Goal: Find specific page/section: Find specific page/section

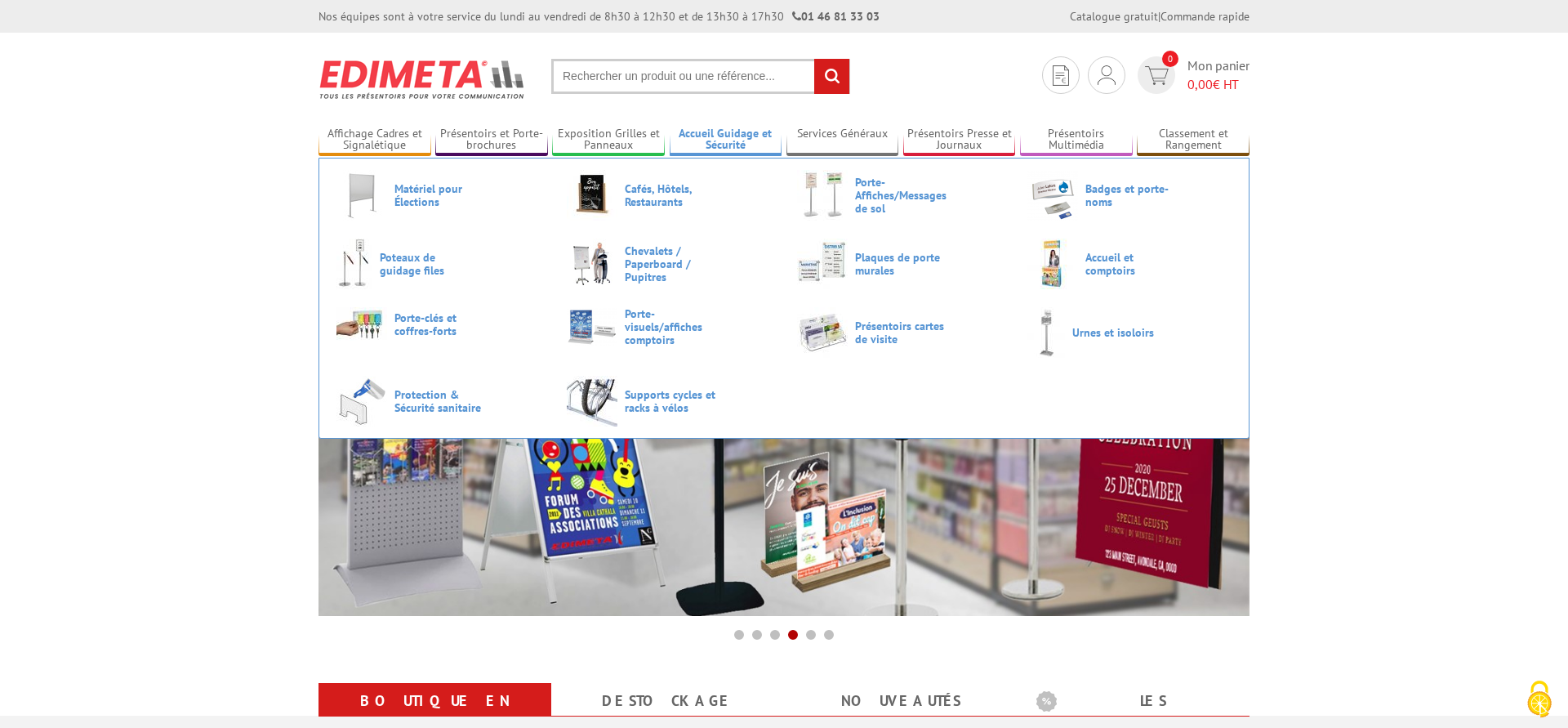
click at [717, 134] on link "Accueil Guidage et Sécurité" at bounding box center [725, 141] width 112 height 27
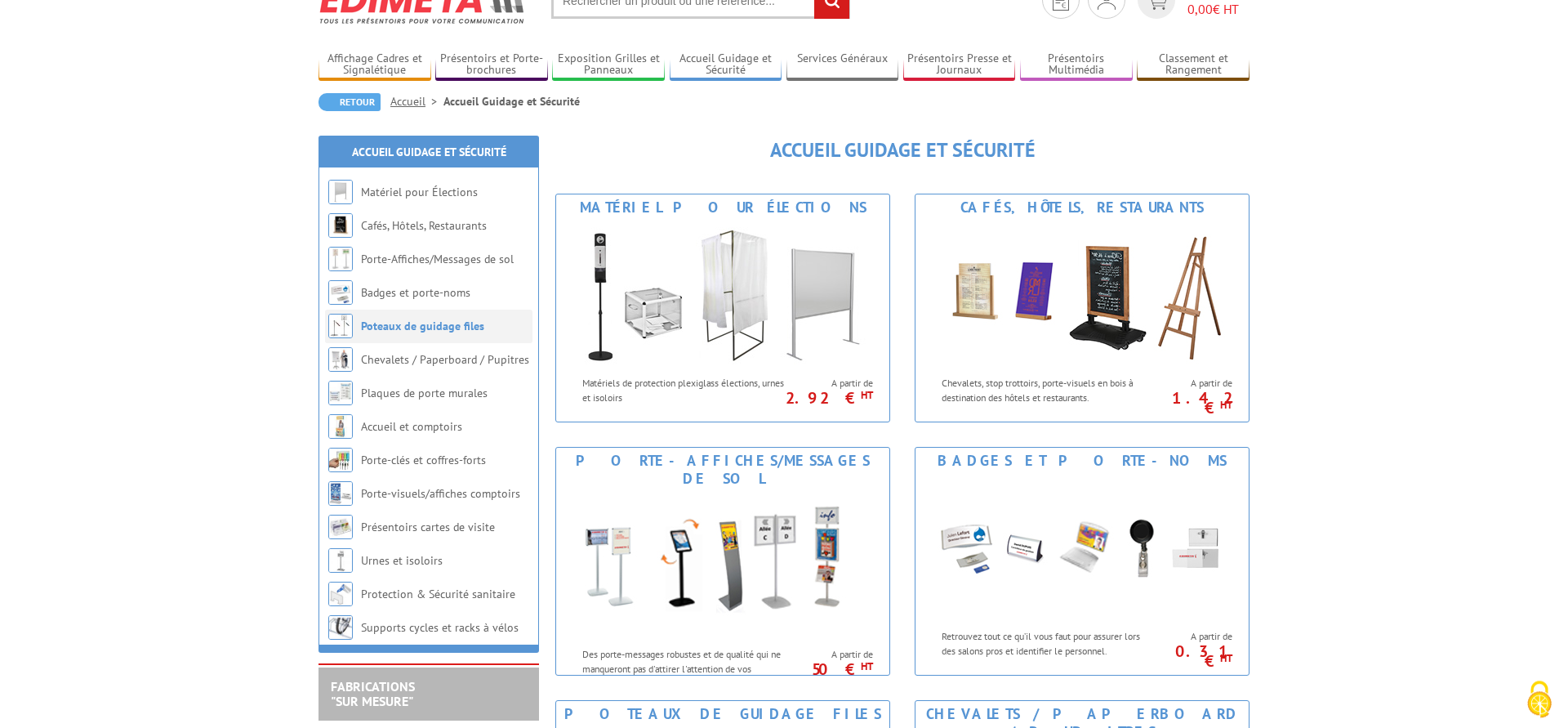
scroll to position [83, 0]
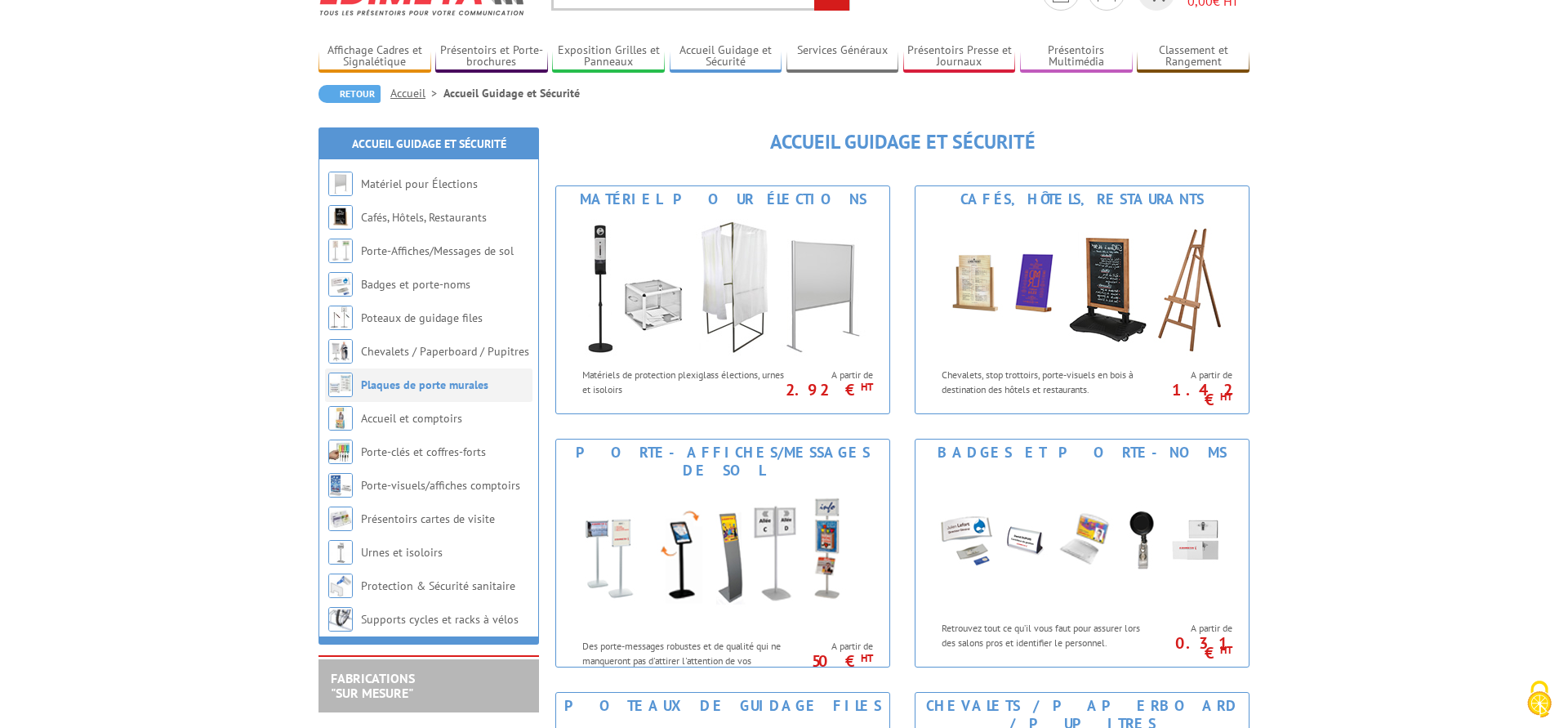
click at [389, 379] on link "Plaques de porte murales" at bounding box center [424, 384] width 127 height 15
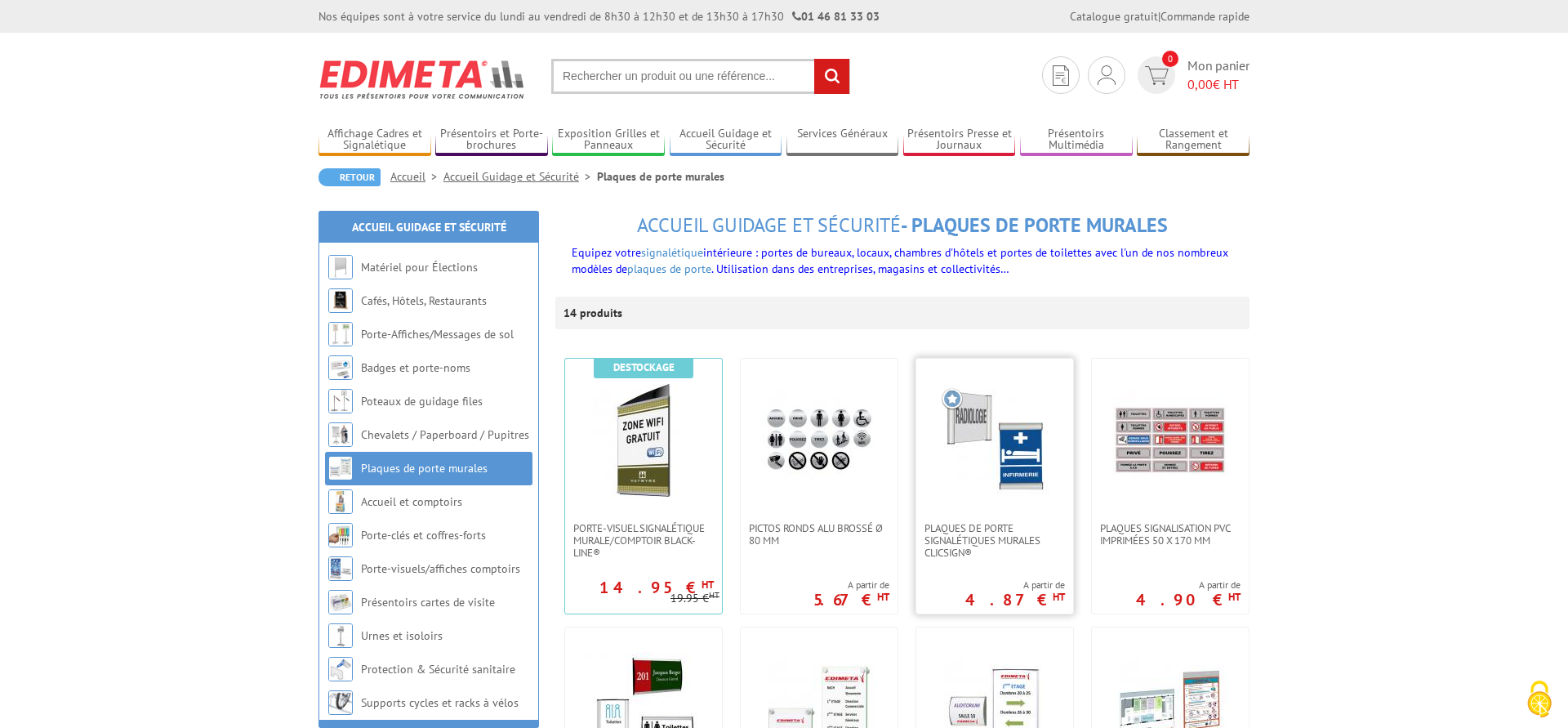
click at [987, 427] on img at bounding box center [995, 440] width 114 height 114
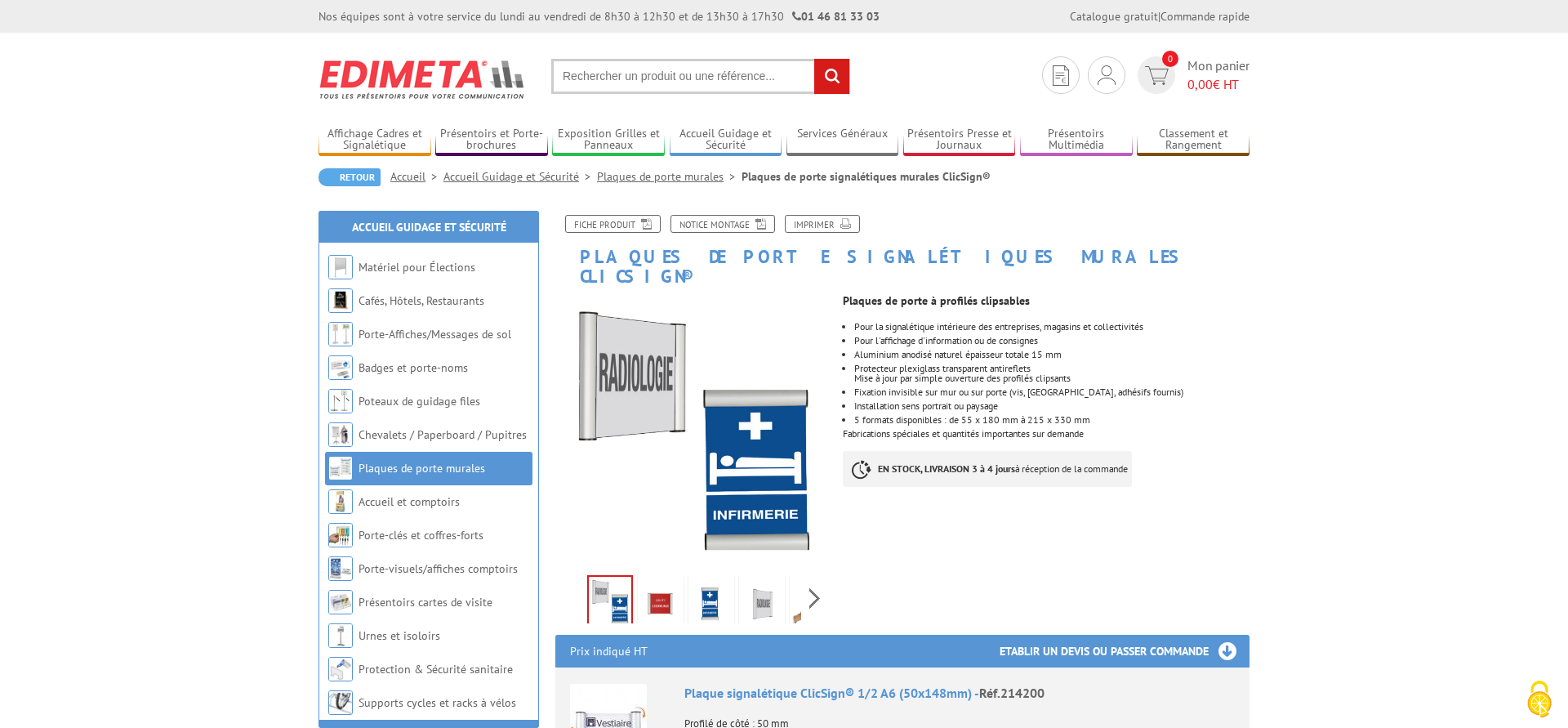
click at [714, 579] on img at bounding box center [711, 604] width 39 height 51
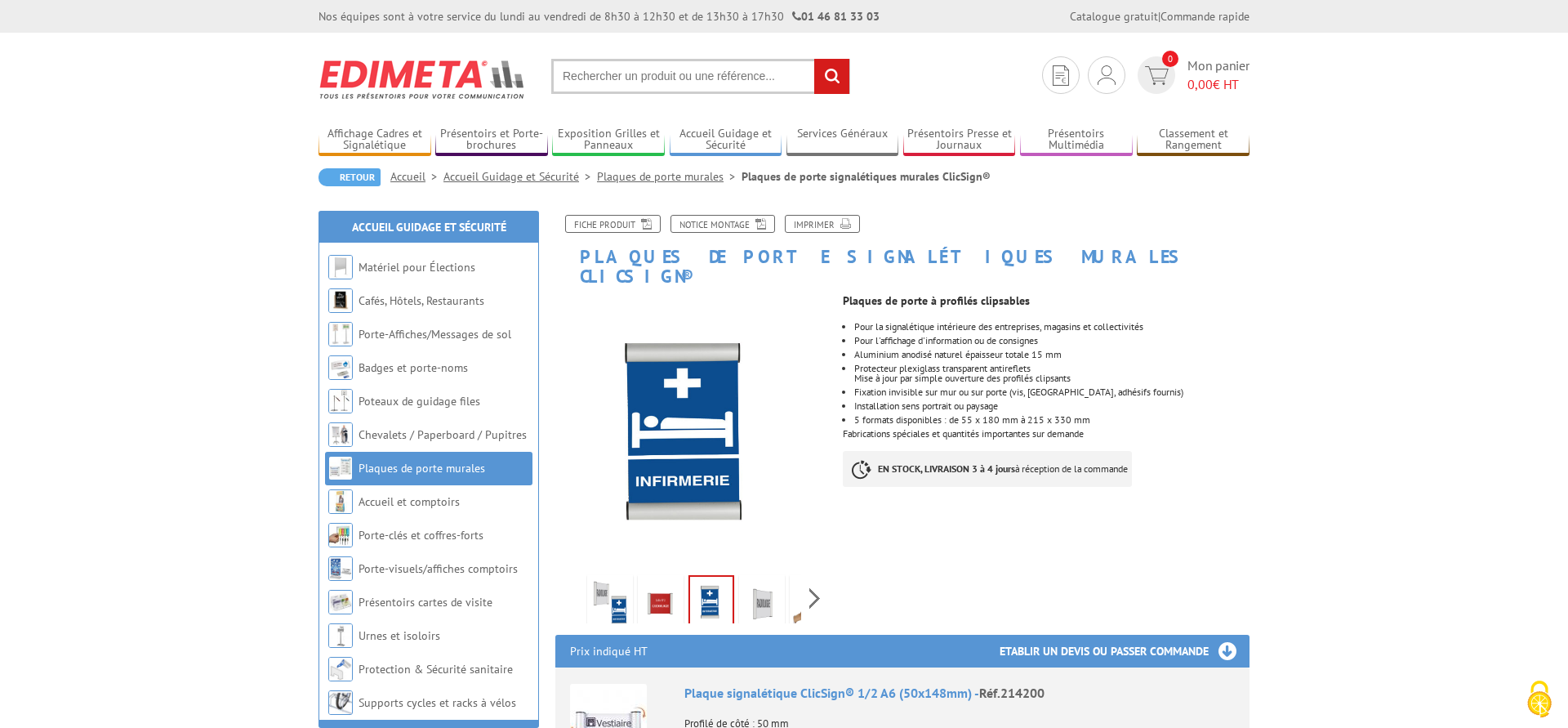
click at [755, 582] on img at bounding box center [762, 604] width 39 height 51
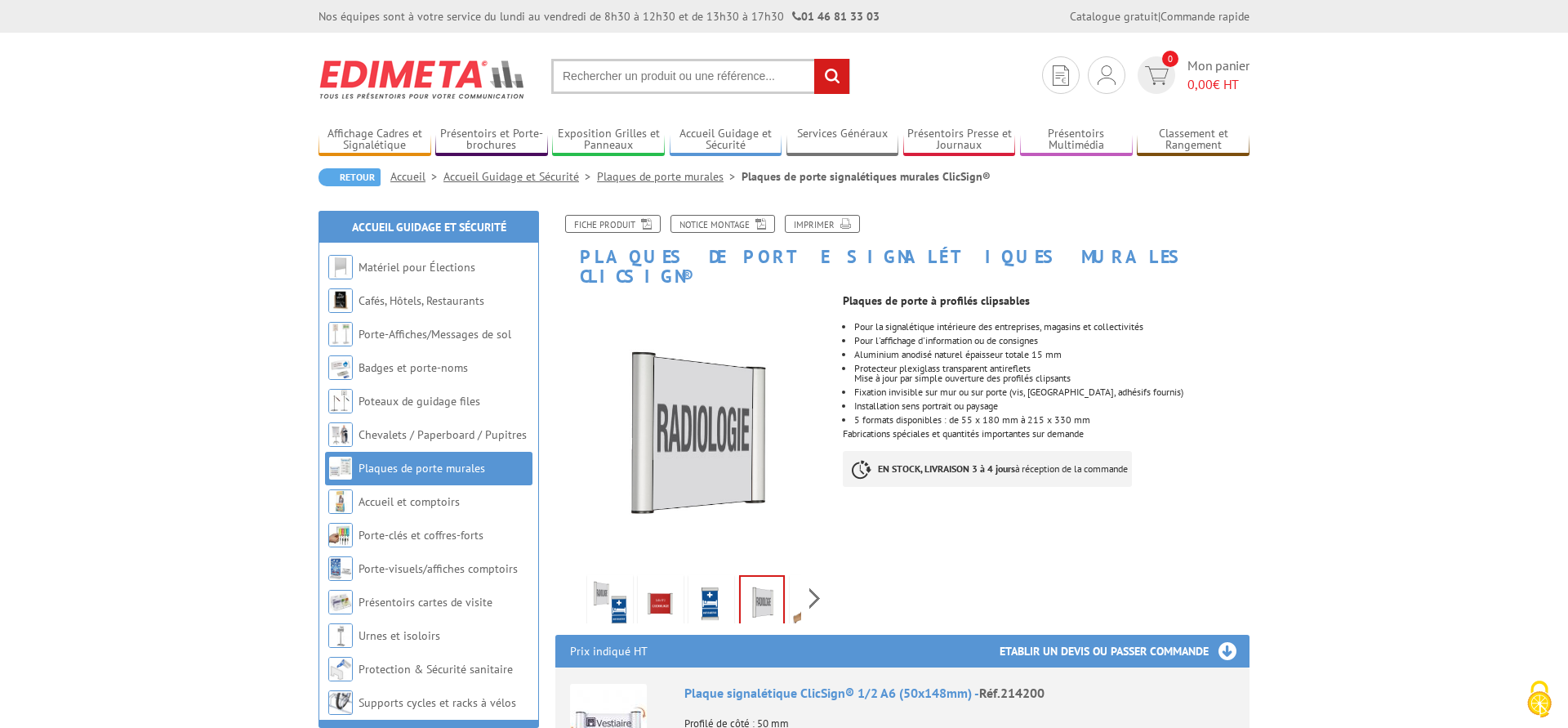
click at [805, 579] on div "Previous Next" at bounding box center [693, 598] width 275 height 58
click at [819, 573] on div "Previous Next" at bounding box center [693, 598] width 275 height 58
click at [723, 578] on img at bounding box center [725, 604] width 39 height 51
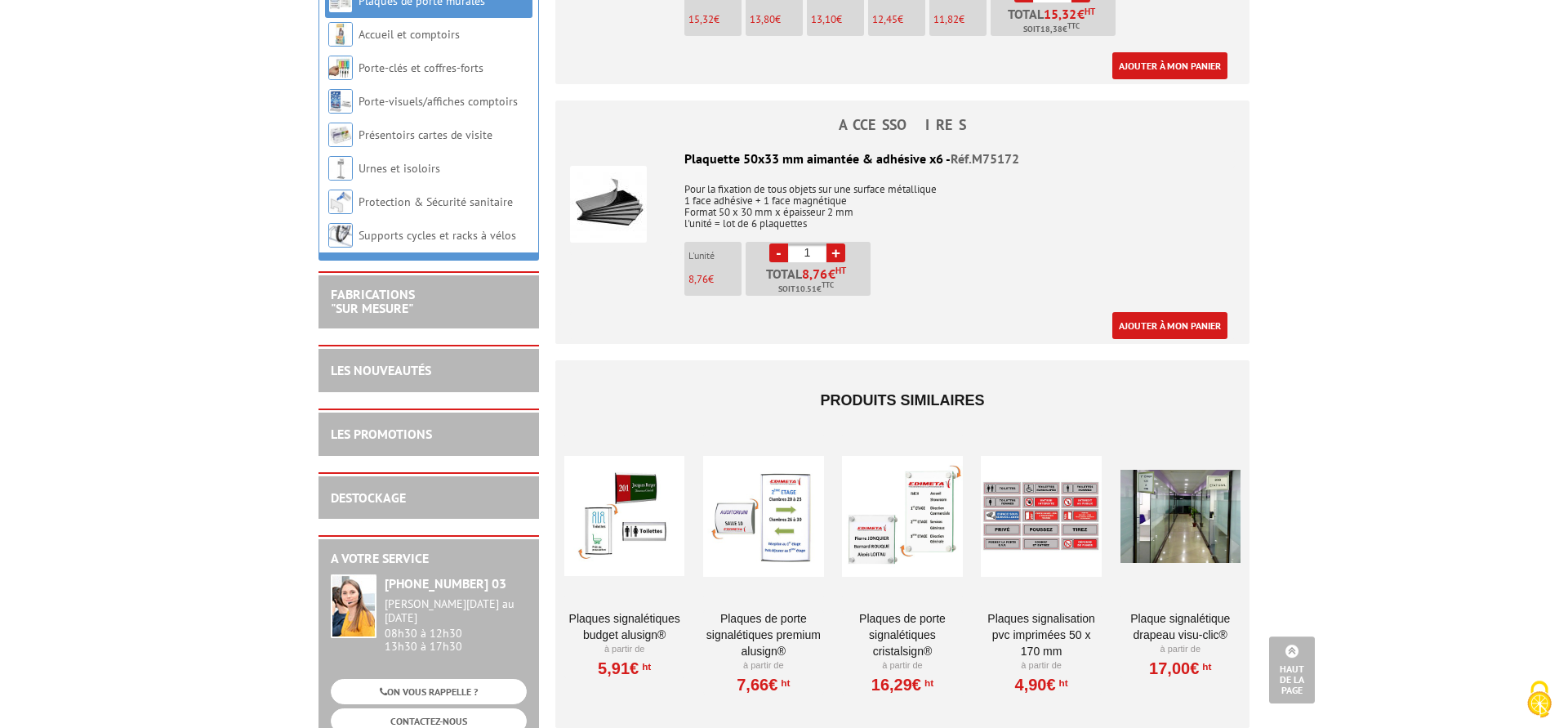
scroll to position [1583, 0]
click at [794, 500] on div at bounding box center [763, 515] width 120 height 163
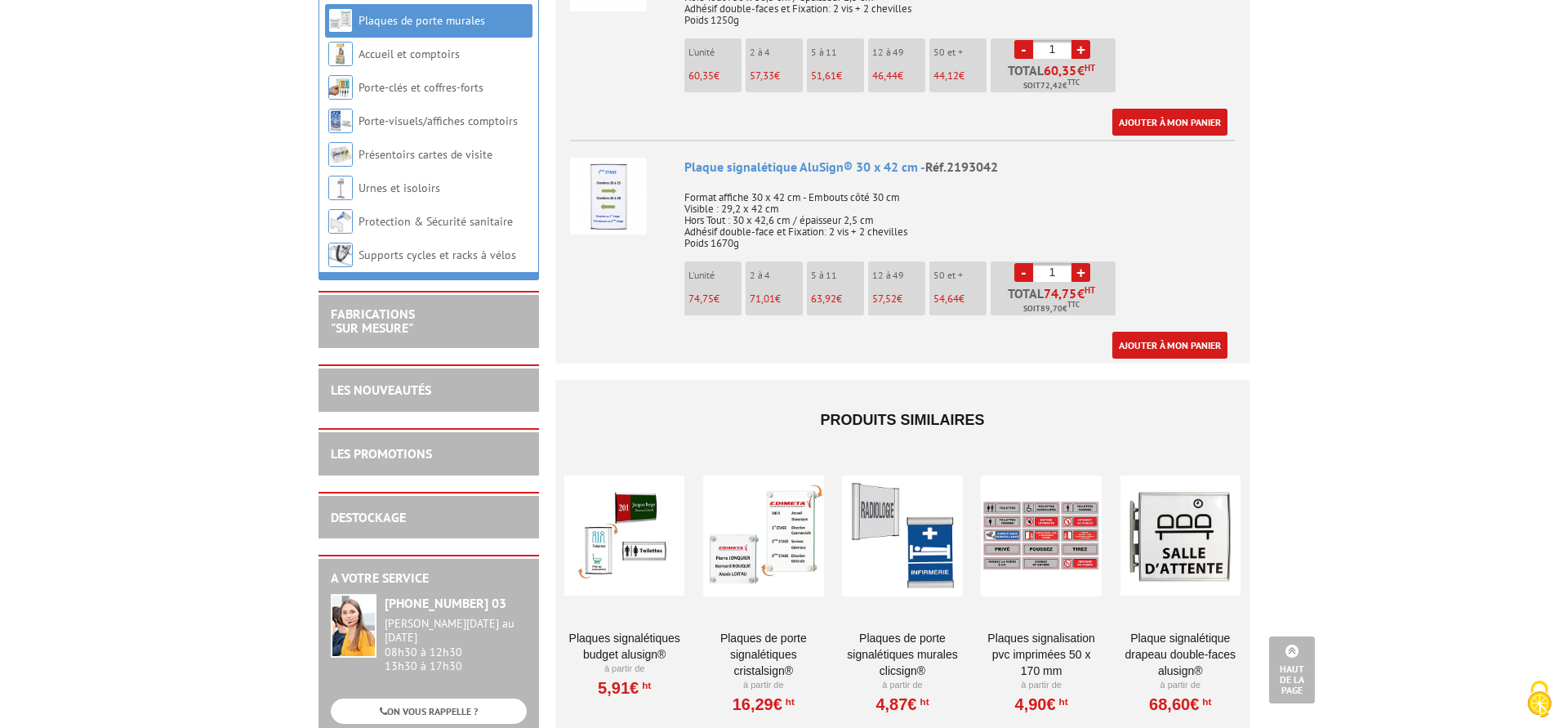
scroll to position [2583, 0]
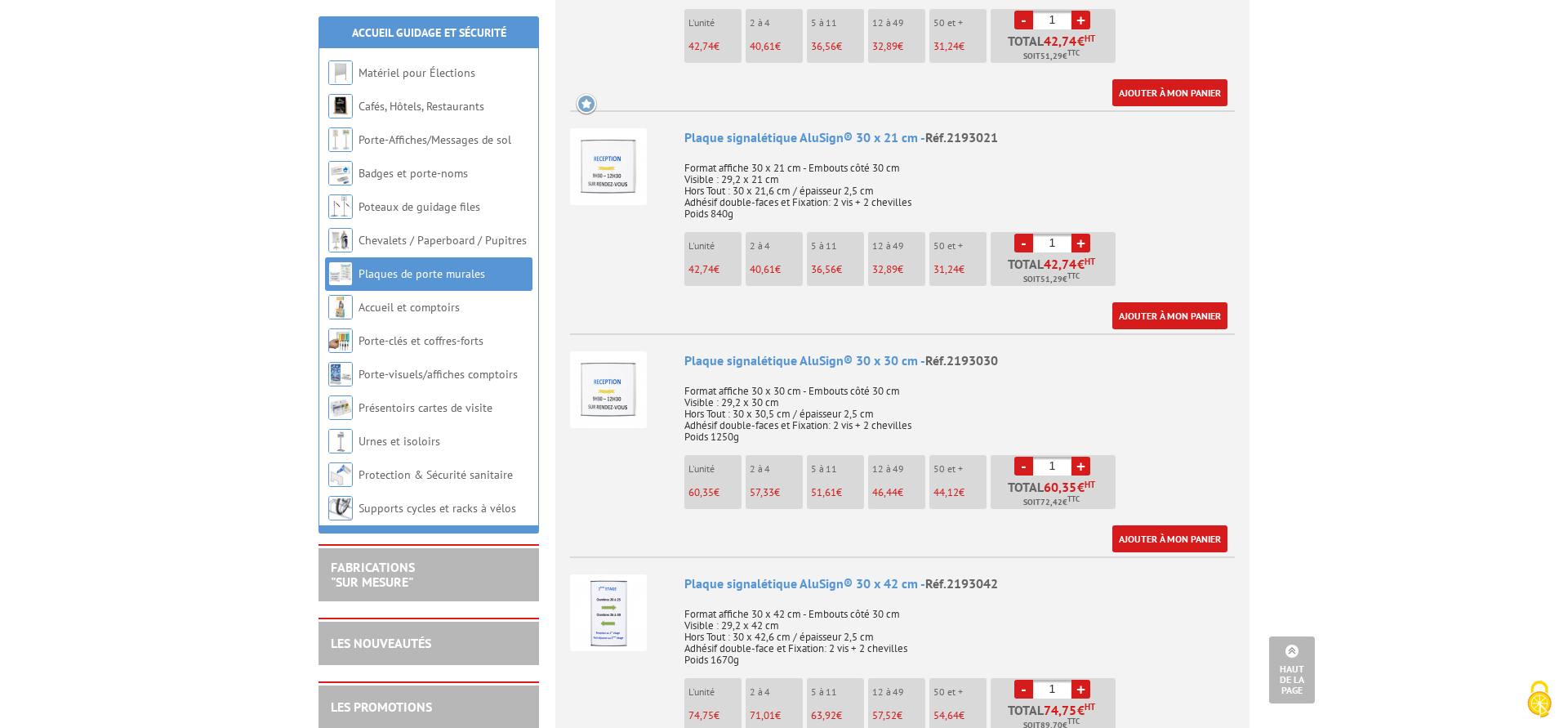
click at [614, 128] on img at bounding box center [608, 166] width 77 height 77
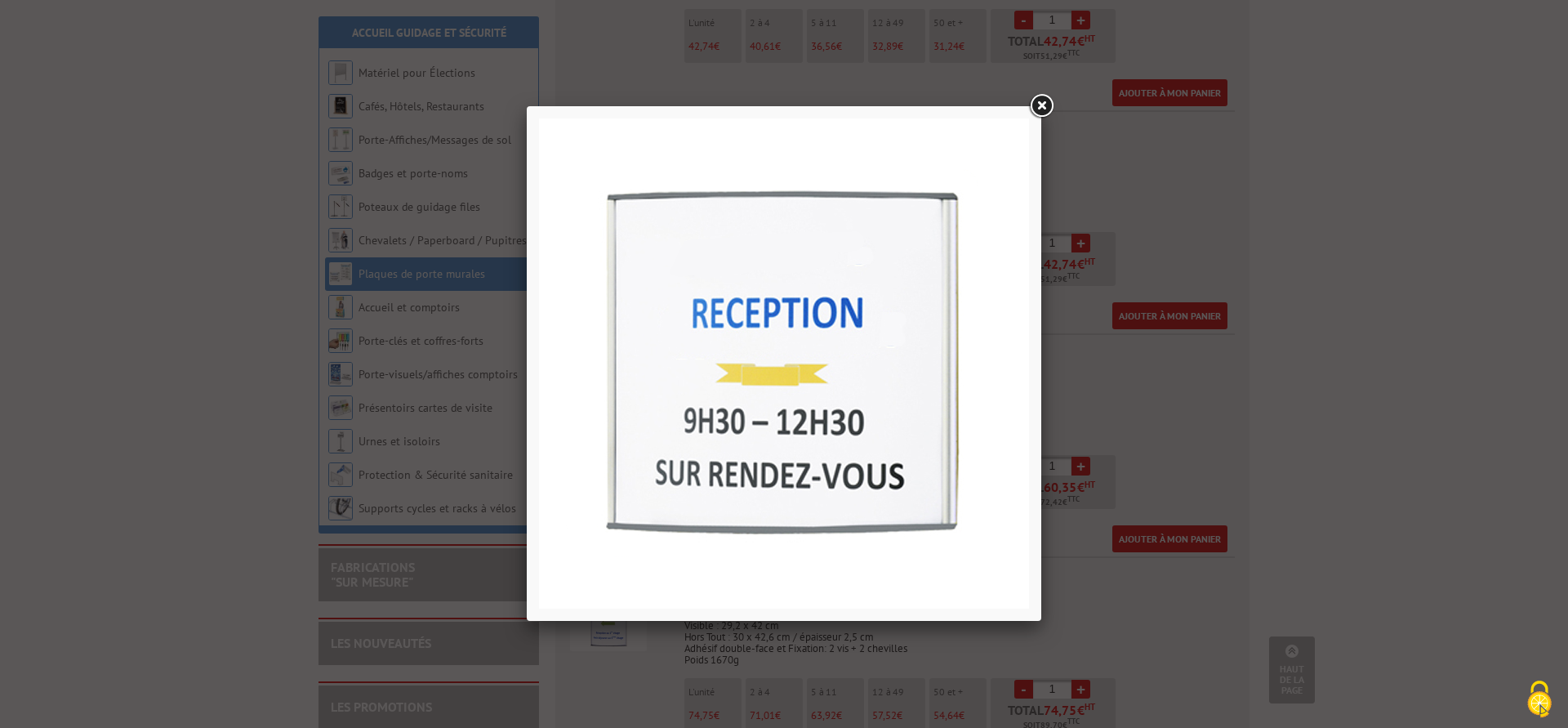
click at [1043, 108] on link at bounding box center [1041, 107] width 29 height 29
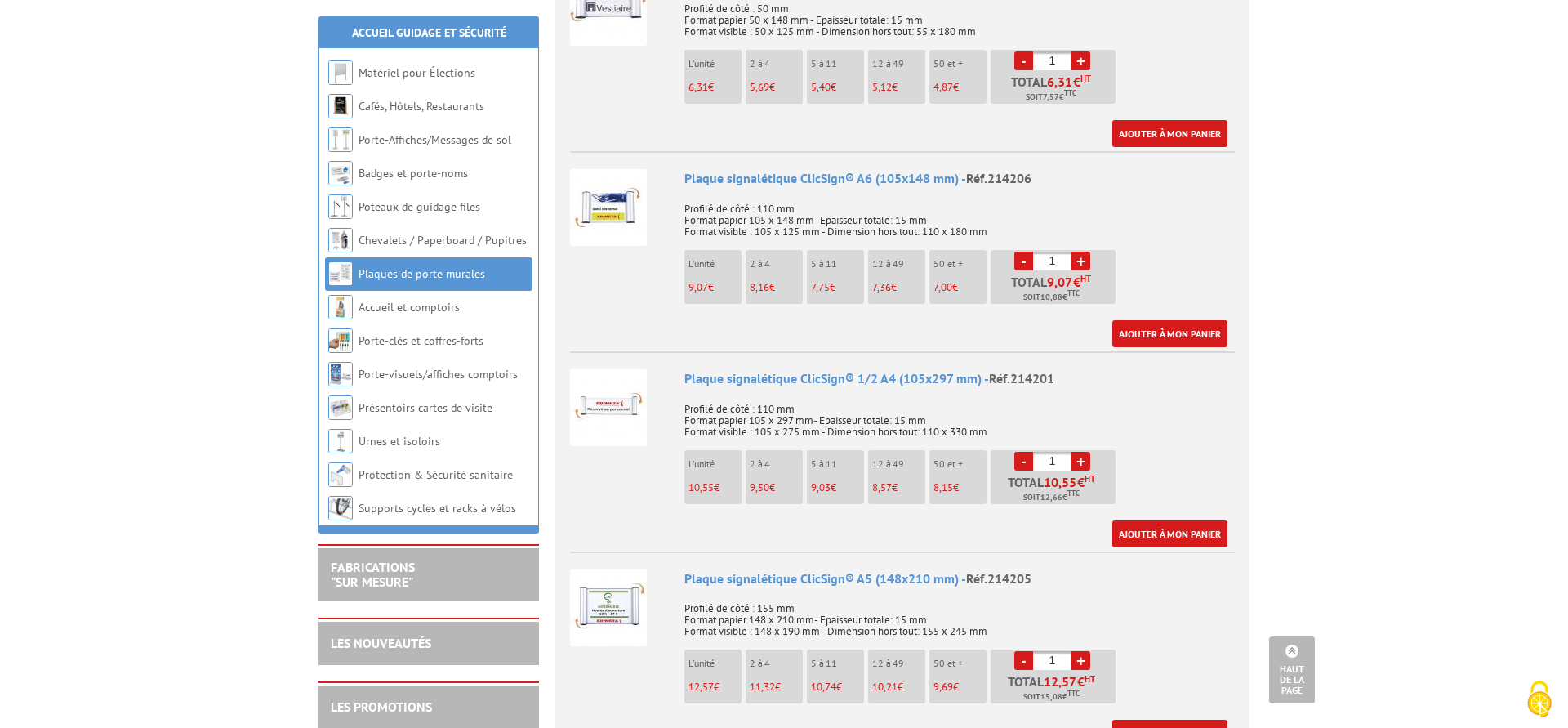
scroll to position [215, 0]
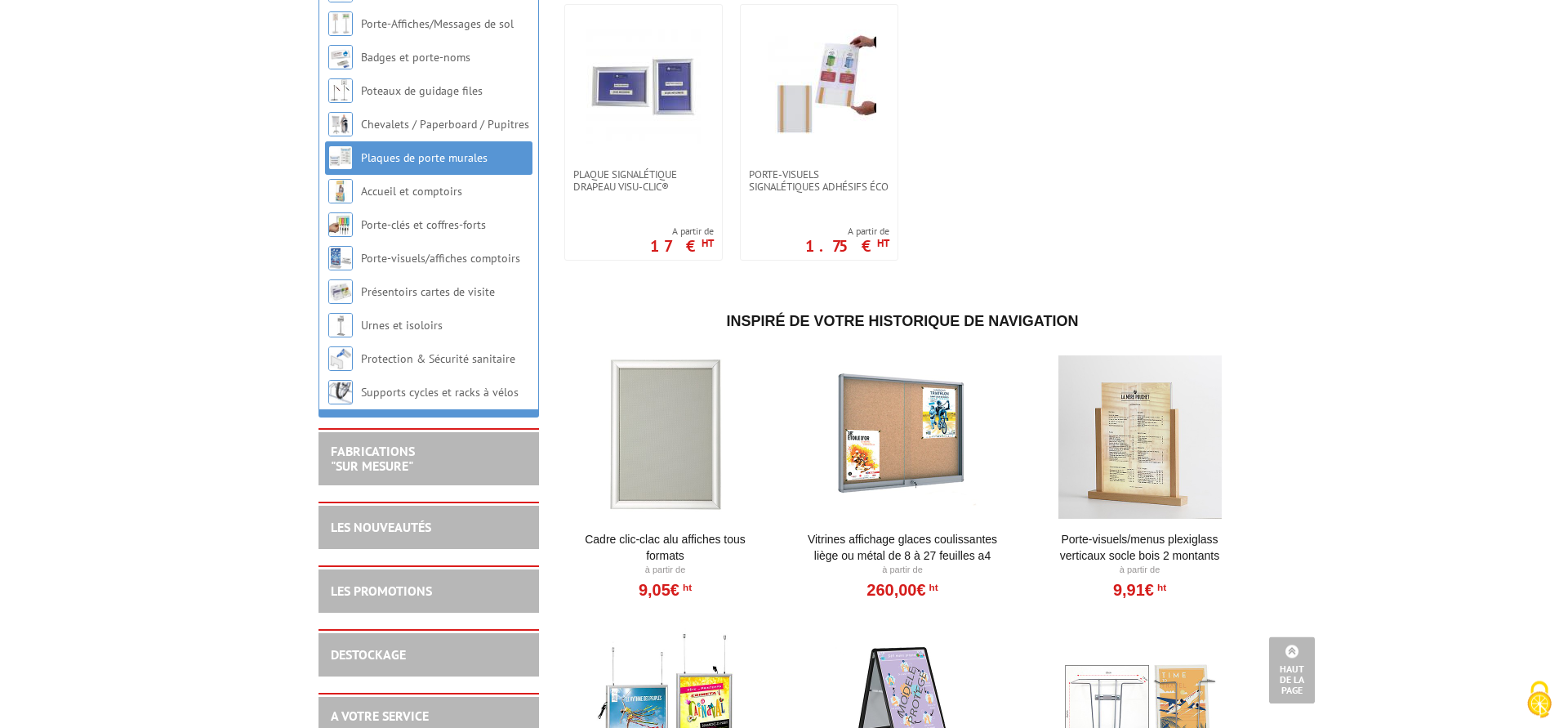
scroll to position [1083, 0]
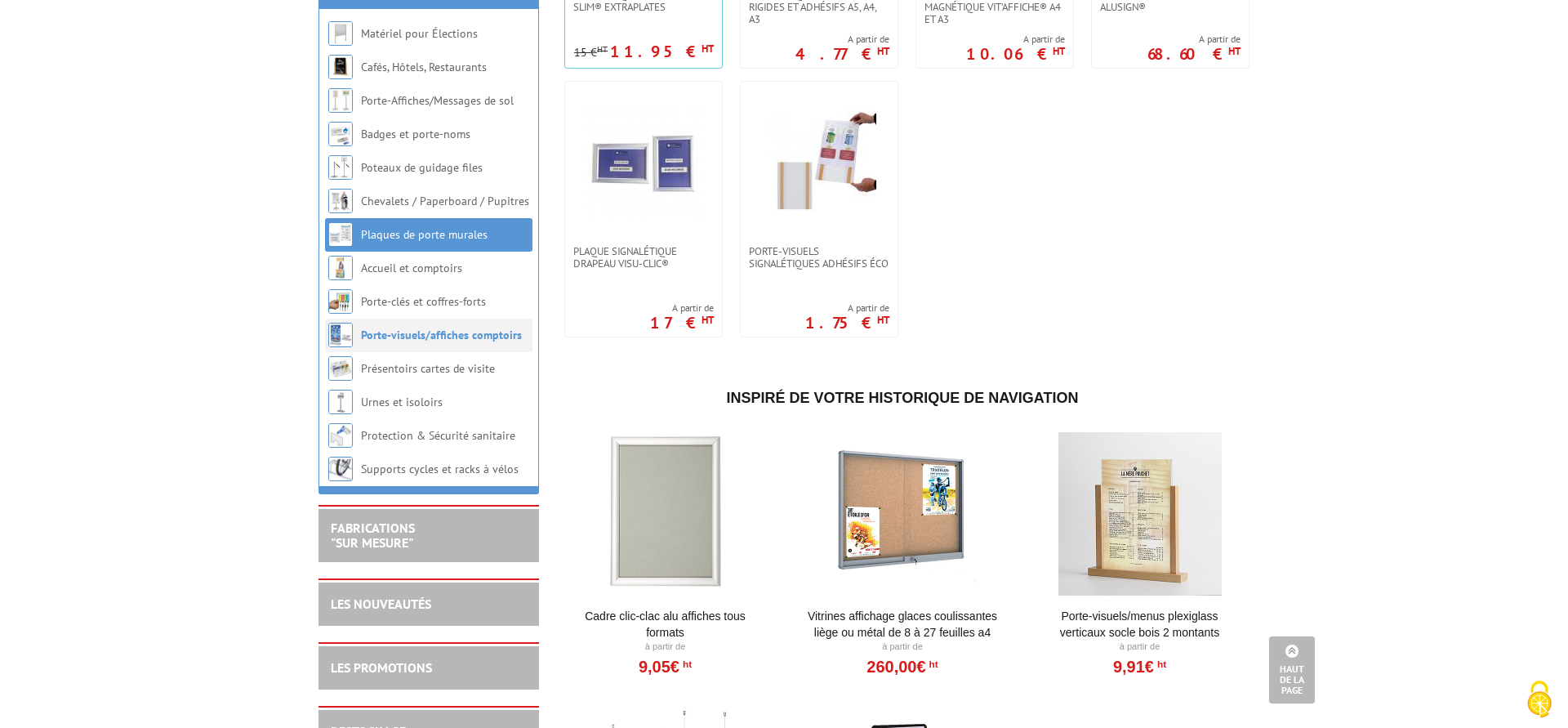
click at [369, 342] on link "Porte-visuels/affiches comptoirs" at bounding box center [441, 334] width 161 height 15
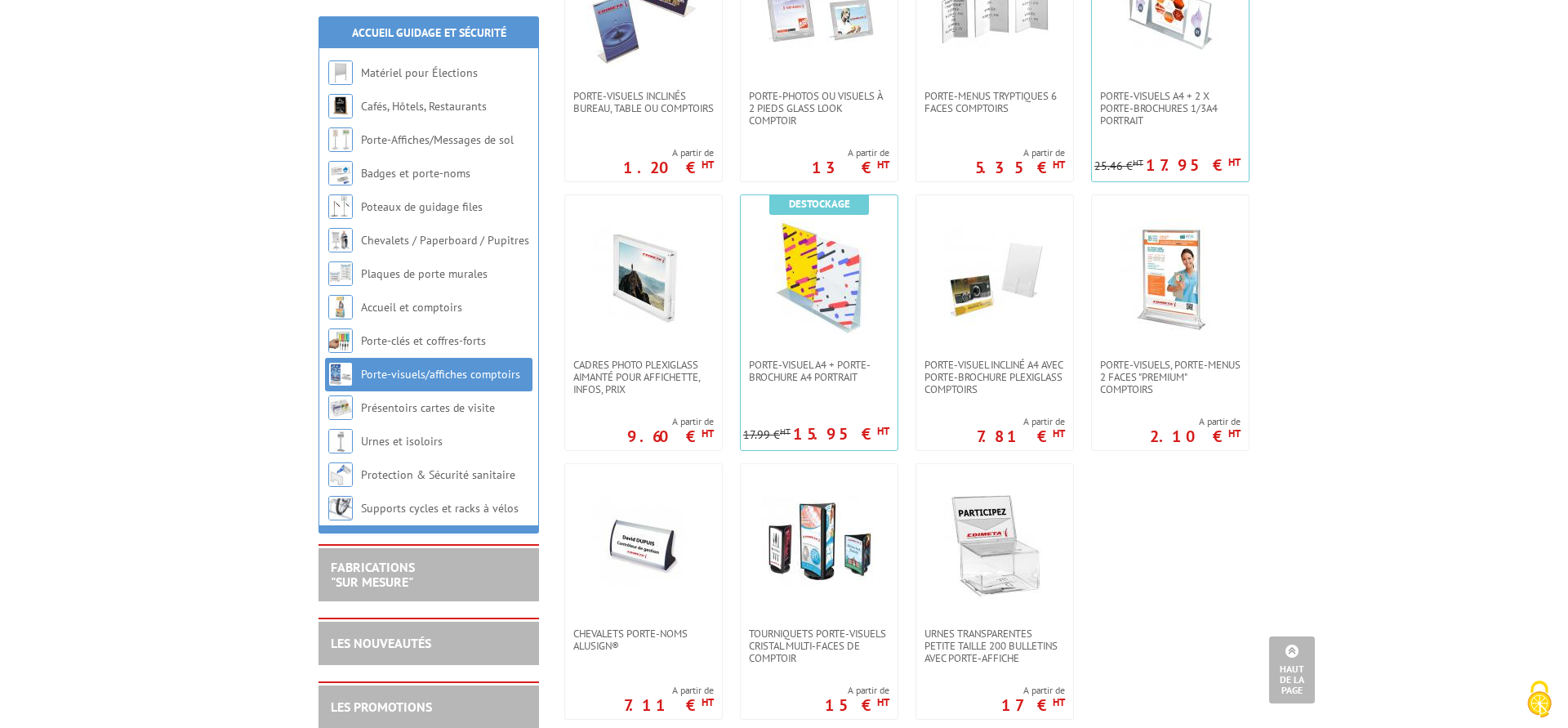
scroll to position [917, 0]
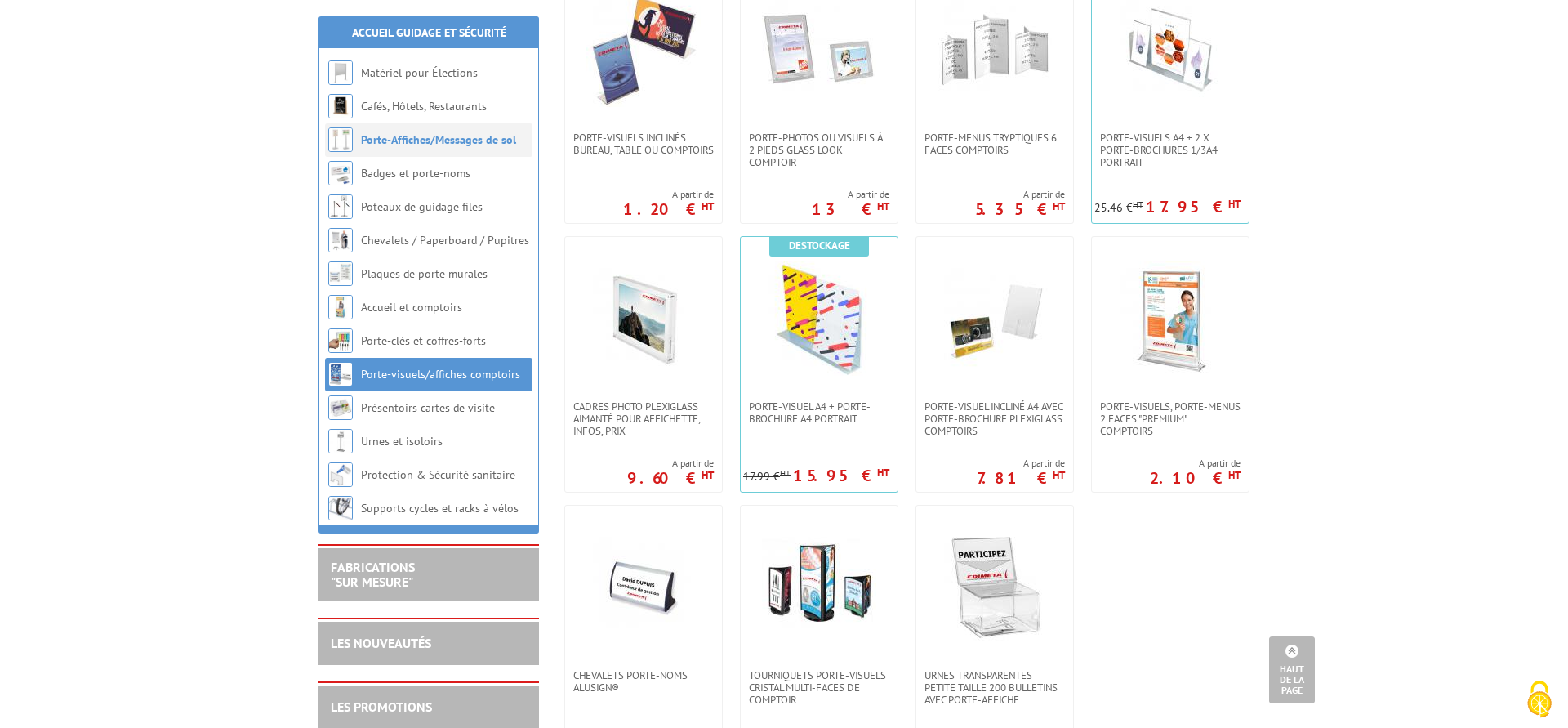
click at [381, 150] on li "Porte-Affiches/Messages de sol" at bounding box center [429, 140] width 207 height 33
click at [412, 138] on link "Porte-Affiches/Messages de sol" at bounding box center [438, 139] width 155 height 15
